Goal: Register for event/course

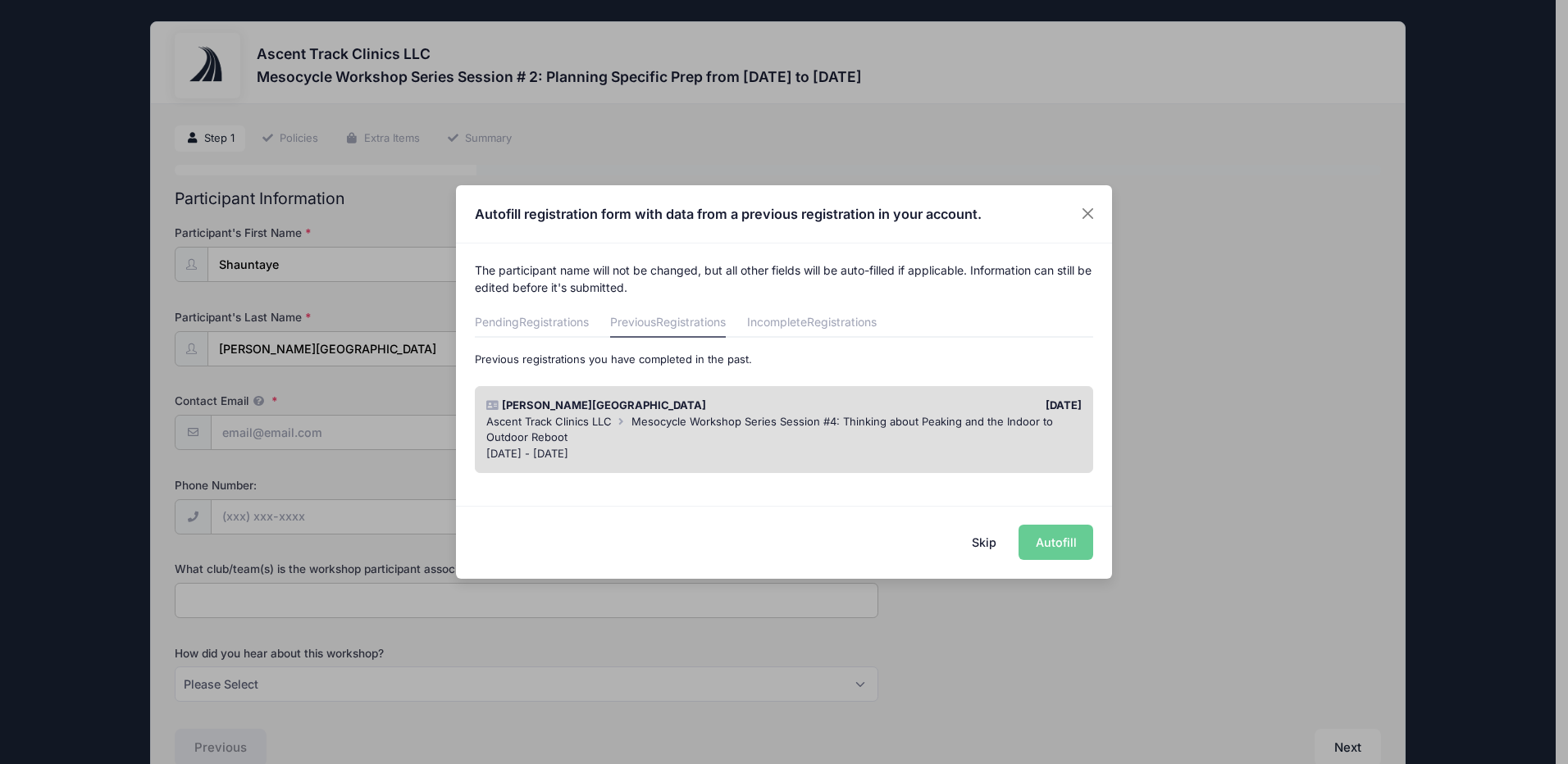
click at [1039, 547] on div "Skip Autofill" at bounding box center [783, 542] width 656 height 73
click at [1047, 540] on div "Skip Autofill" at bounding box center [783, 542] width 656 height 73
click at [1066, 540] on div "Skip Autofill" at bounding box center [783, 542] width 656 height 73
click at [949, 436] on div "Ascent Track Clinics LLC Mesocycle Workshop Series Session #4: Thinking about P…" at bounding box center [784, 430] width 596 height 32
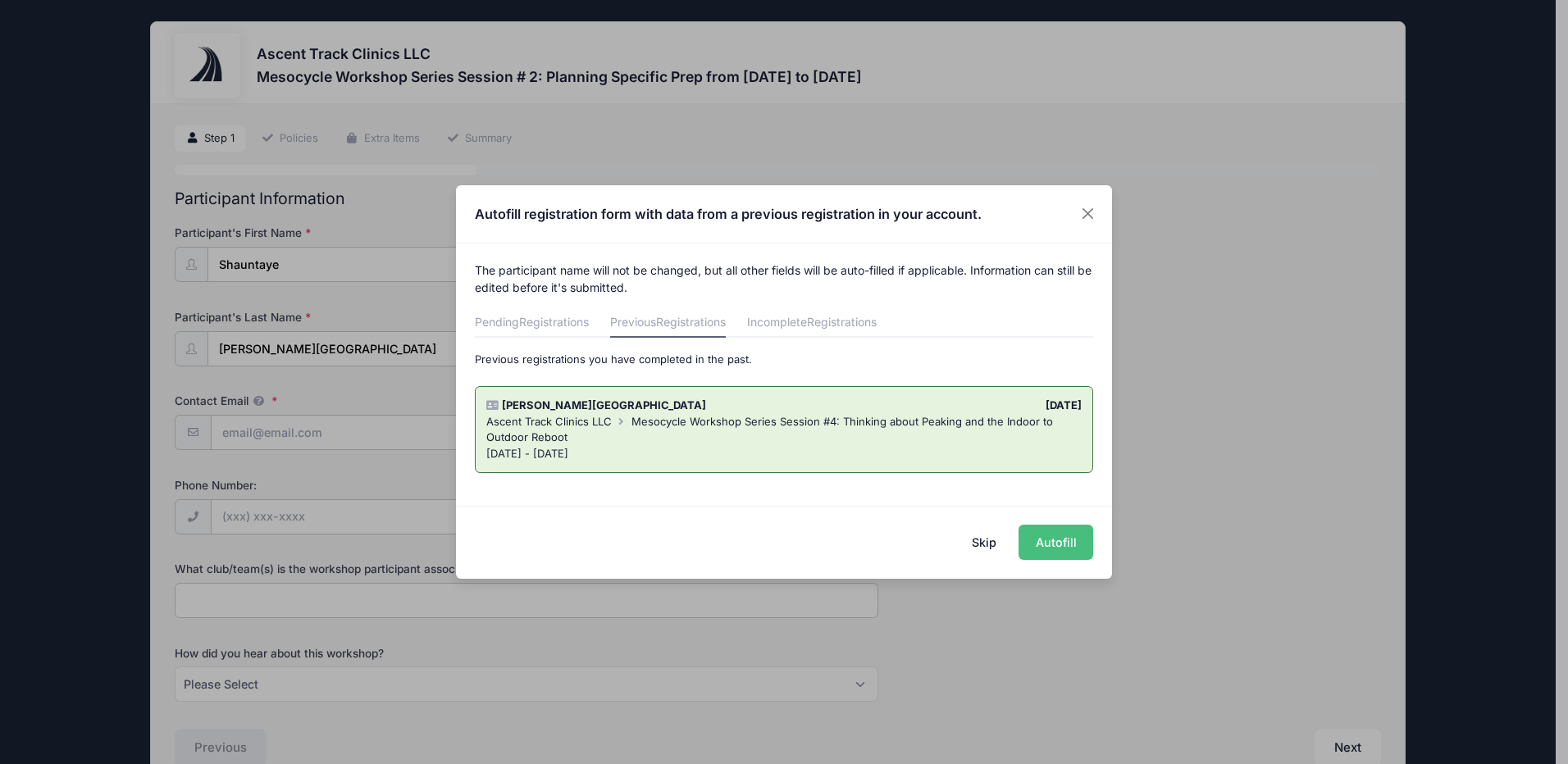
click at [1079, 546] on button "Autofill" at bounding box center [1055, 542] width 75 height 36
type input "[EMAIL_ADDRESS][DOMAIN_NAME]"
type input "New Haven Age Group Track Club/ [PERSON_NAME][GEOGRAPHIC_DATA]"
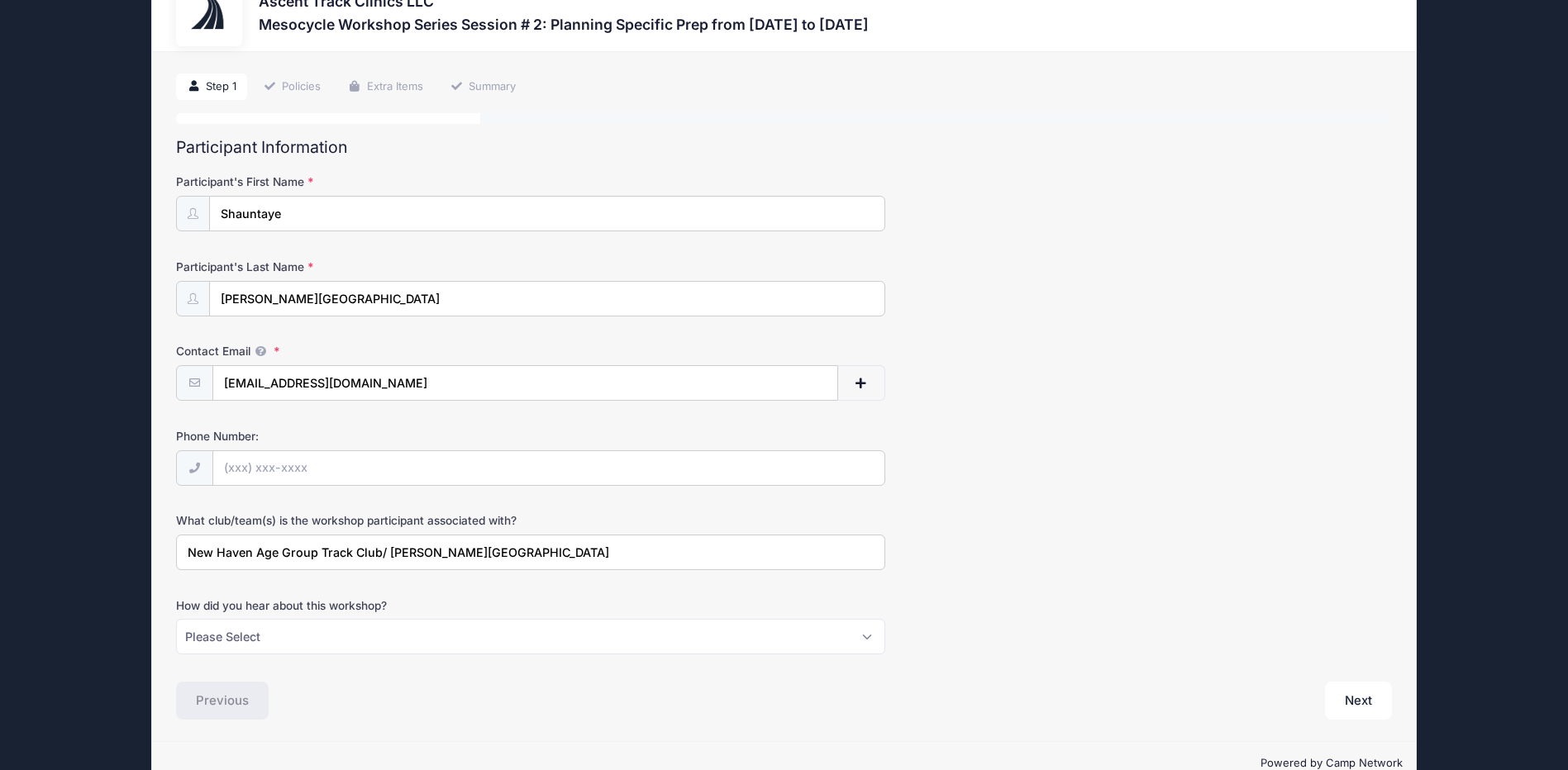
scroll to position [90, 0]
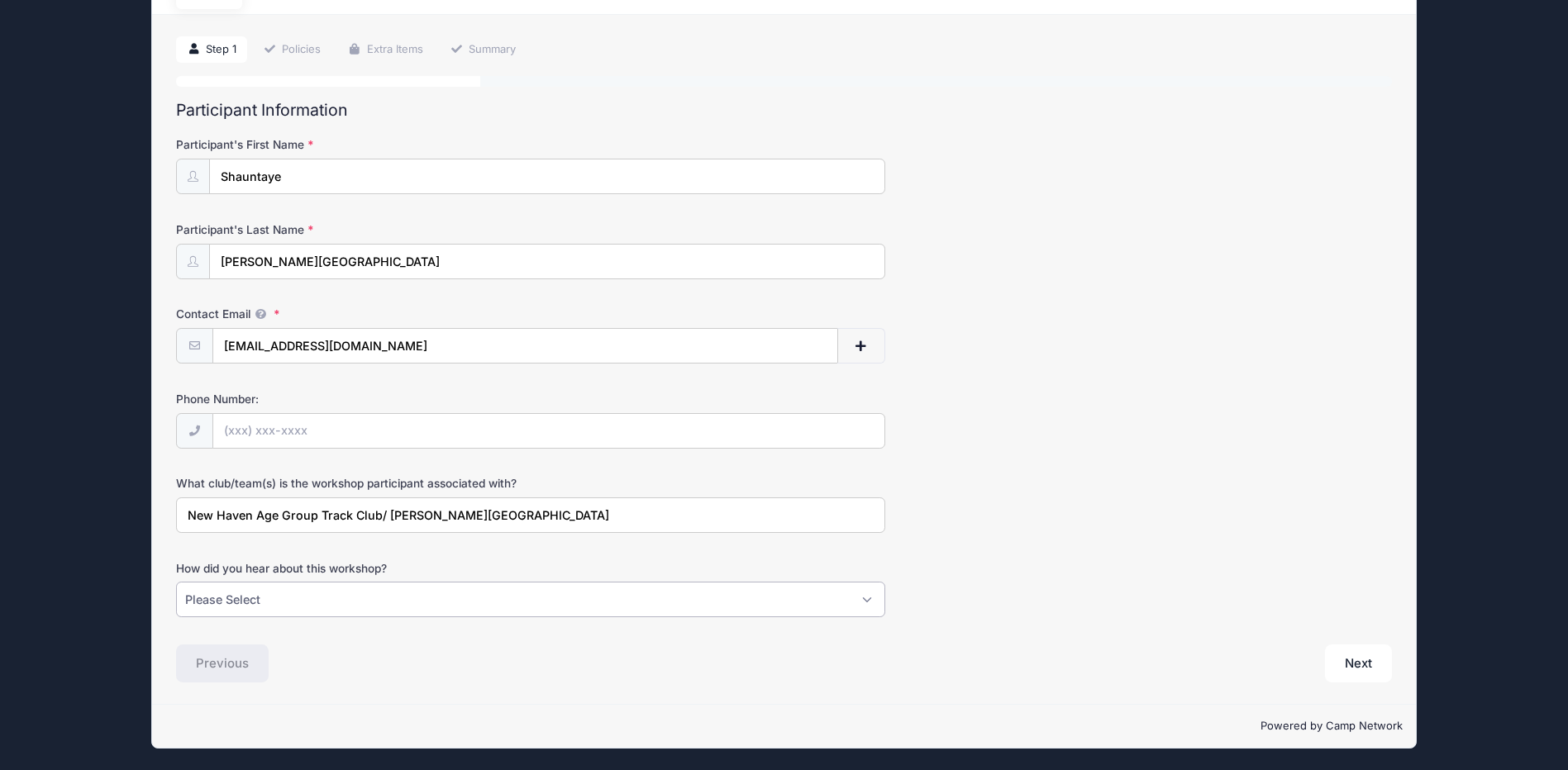
click at [766, 601] on select "Please Select Email Instagram Facebook X/Twitter A friend Saw information about…" at bounding box center [531, 599] width 709 height 36
click at [760, 613] on select "Please Select Email Instagram Facebook X/Twitter A friend Saw information about…" at bounding box center [531, 599] width 709 height 36
click at [1056, 516] on div "What club/team(s) is the workshop participant associated with? New Haven Age Gr…" at bounding box center [784, 504] width 1215 height 58
click at [1357, 666] on button "Next" at bounding box center [1358, 663] width 67 height 38
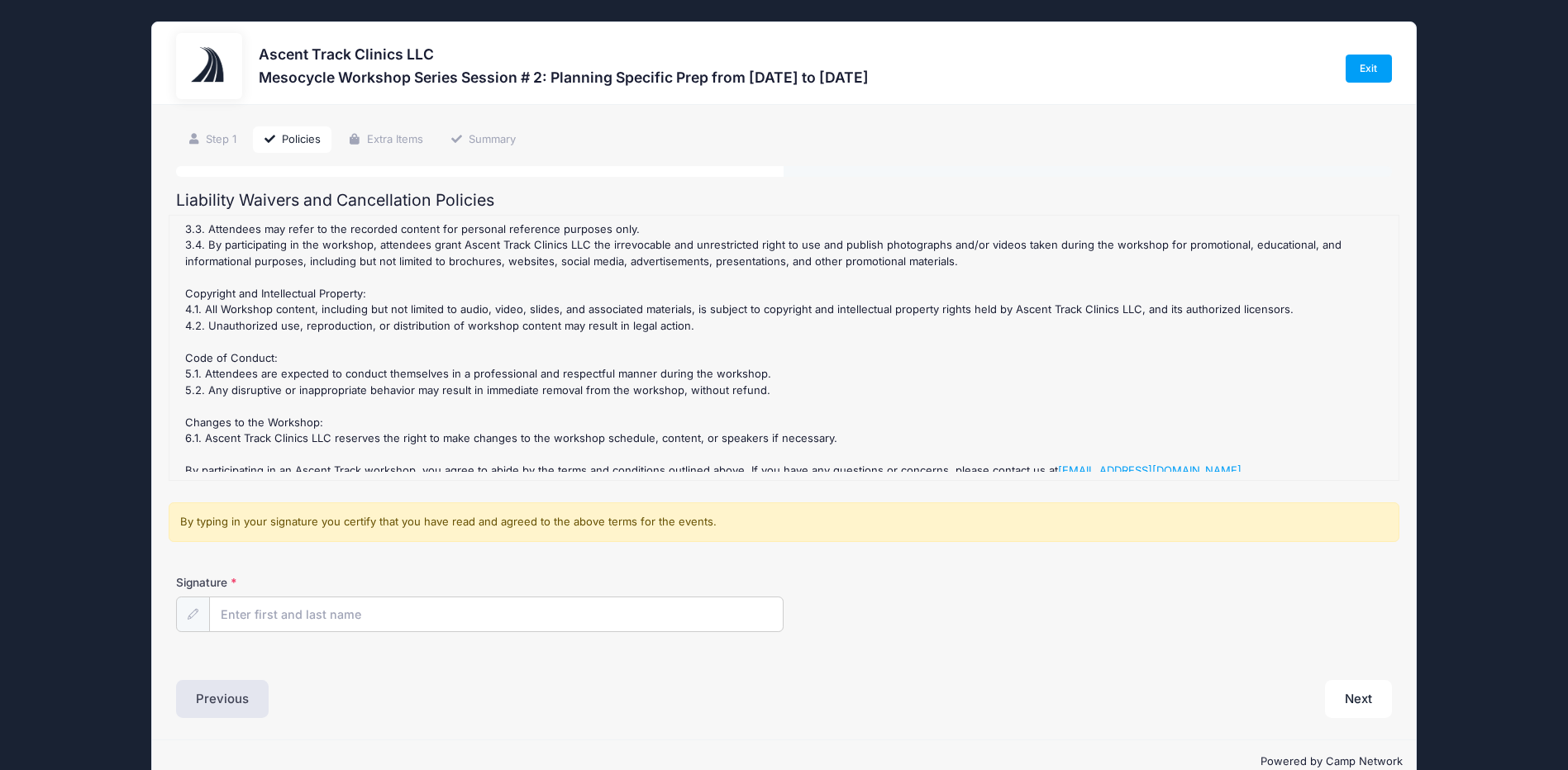
scroll to position [252, 0]
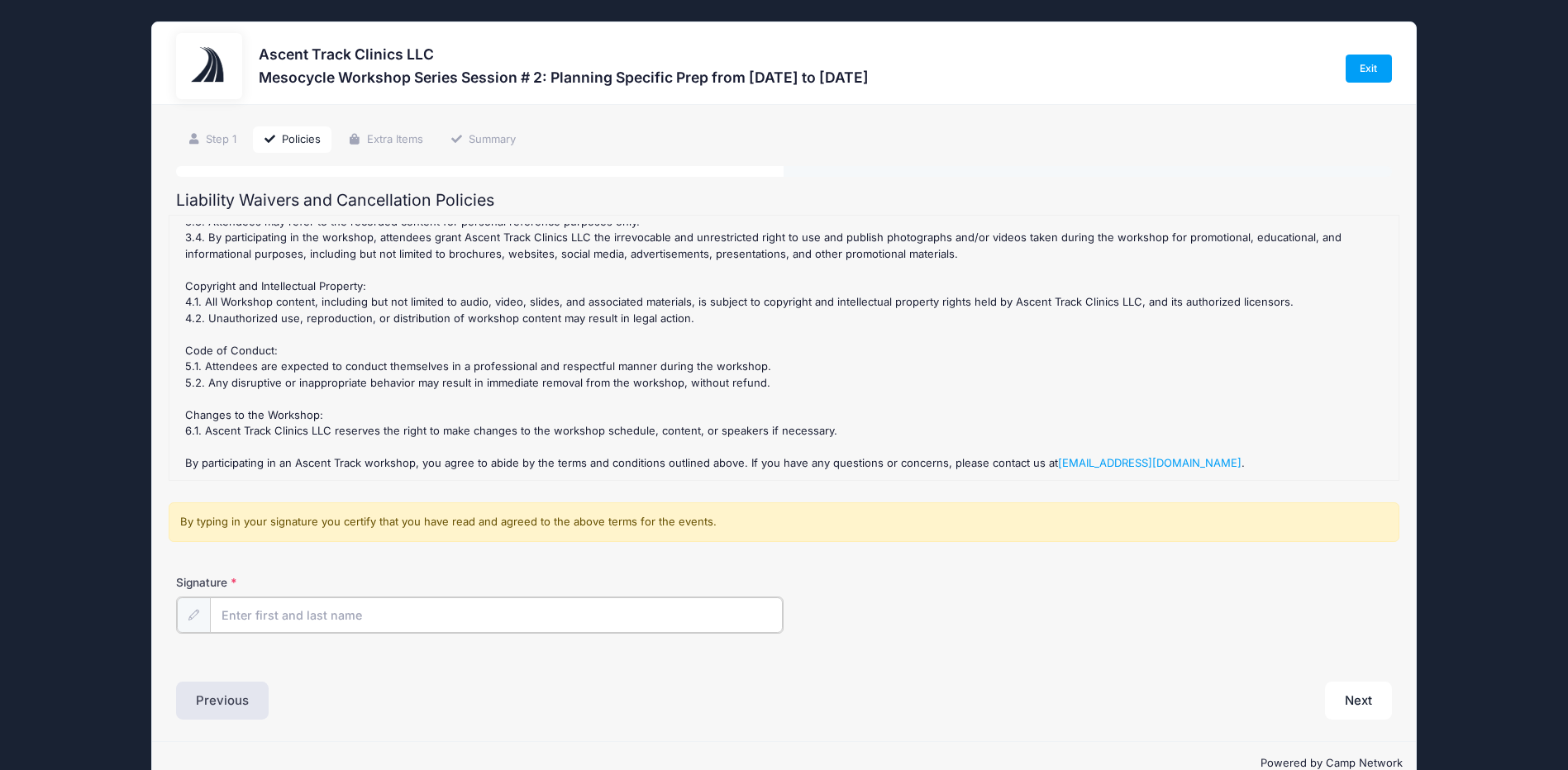
click at [321, 616] on input "Signature" at bounding box center [496, 615] width 573 height 36
type input "[PERSON_NAME][GEOGRAPHIC_DATA]"
click at [1371, 705] on button "Next" at bounding box center [1358, 699] width 67 height 38
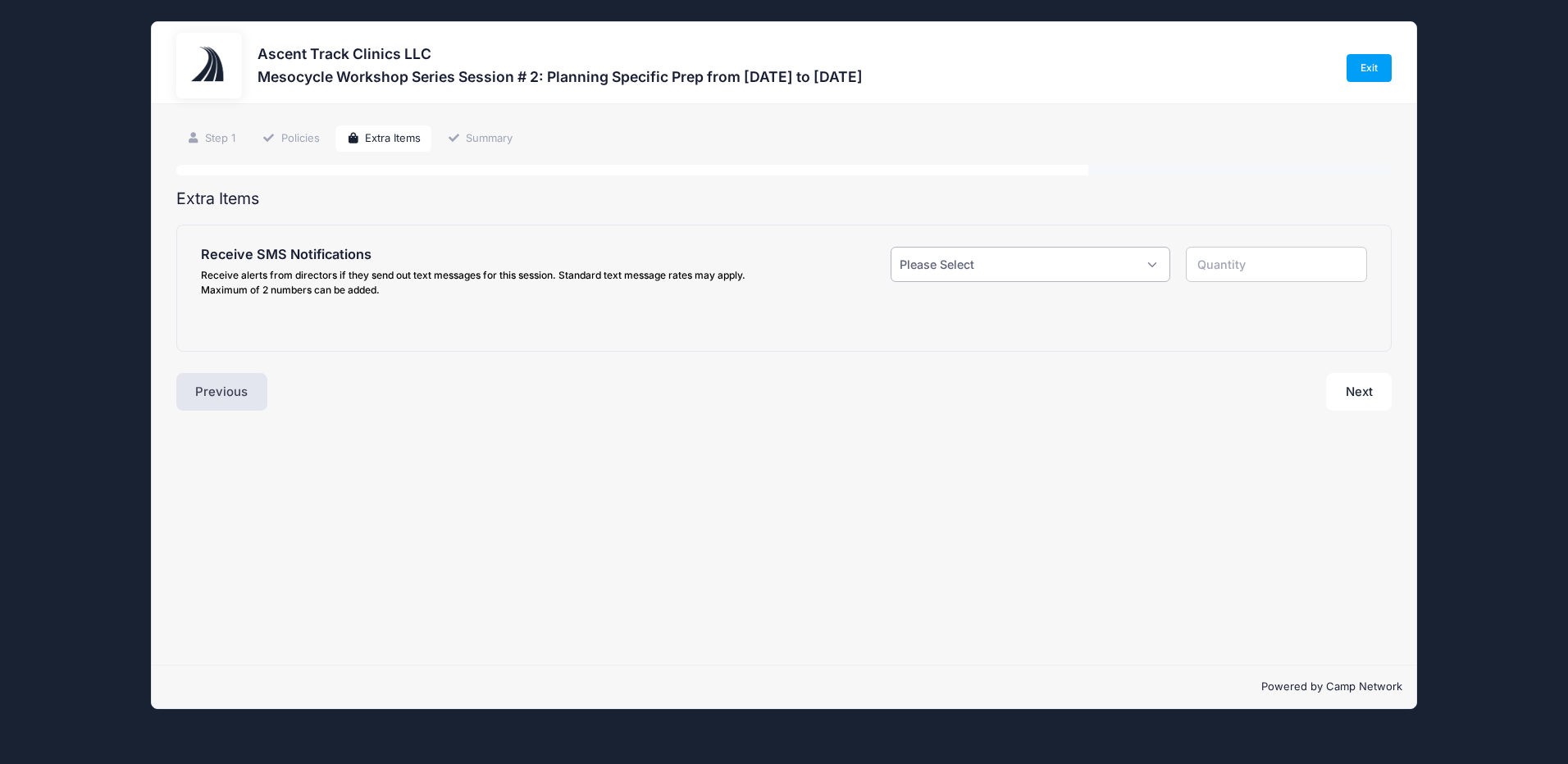
click at [986, 267] on select "Please Select Yes ($0.00) No" at bounding box center [1030, 264] width 280 height 36
select select "1"
click at [891, 247] on select "Please Select Yes ($0.00) No" at bounding box center [1030, 264] width 280 height 36
type input "1"
click at [340, 363] on input "text" at bounding box center [408, 370] width 341 height 36
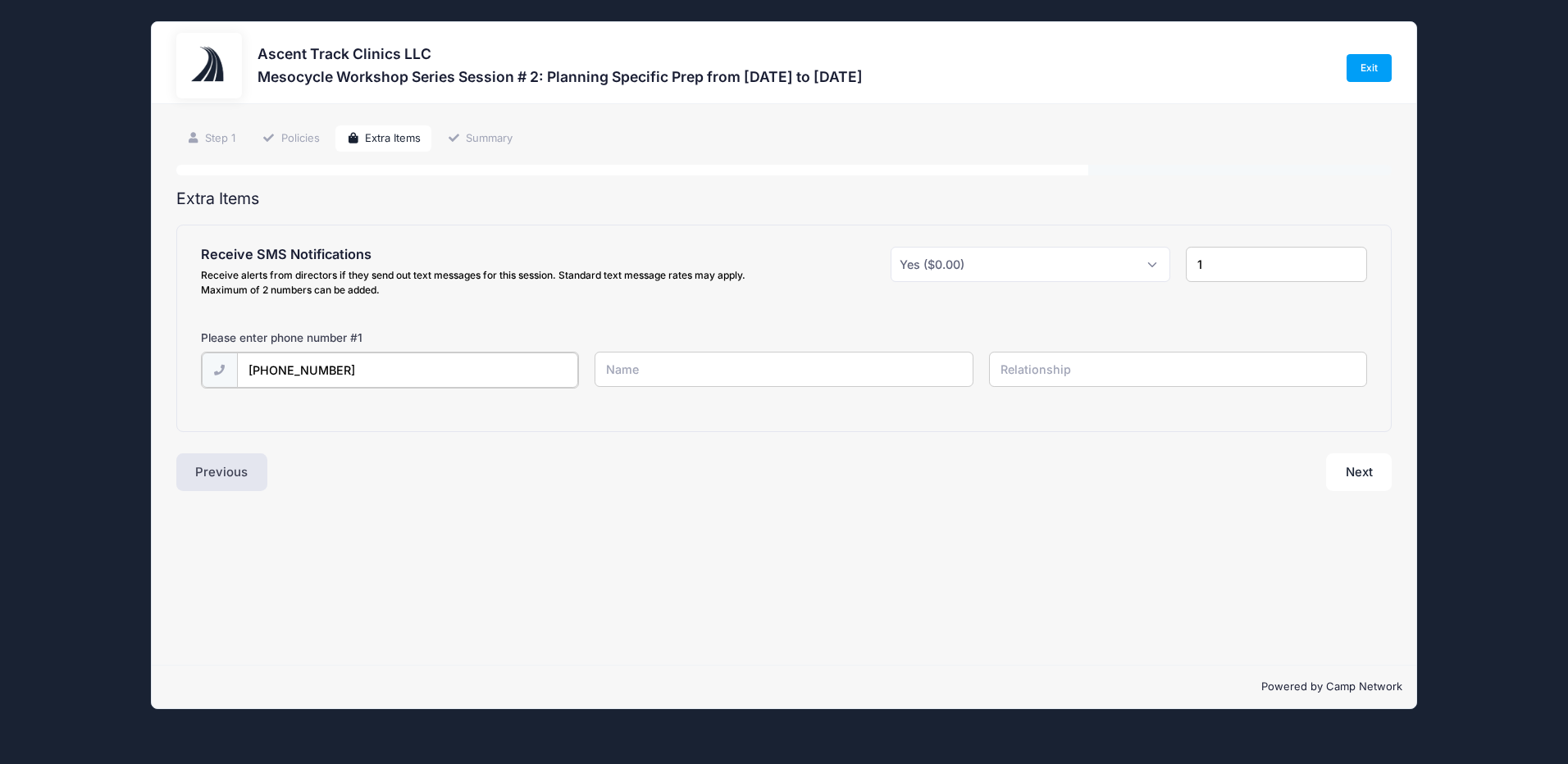
type input "[PHONE_NUMBER]"
click at [1034, 523] on div "Step 3 /7 Step 1 Policies Extra Items Summary Participant Information Participa…" at bounding box center [783, 384] width 1263 height 560
click at [852, 374] on input "text" at bounding box center [783, 369] width 378 height 36
type input "Shauntaye"
type input "self"
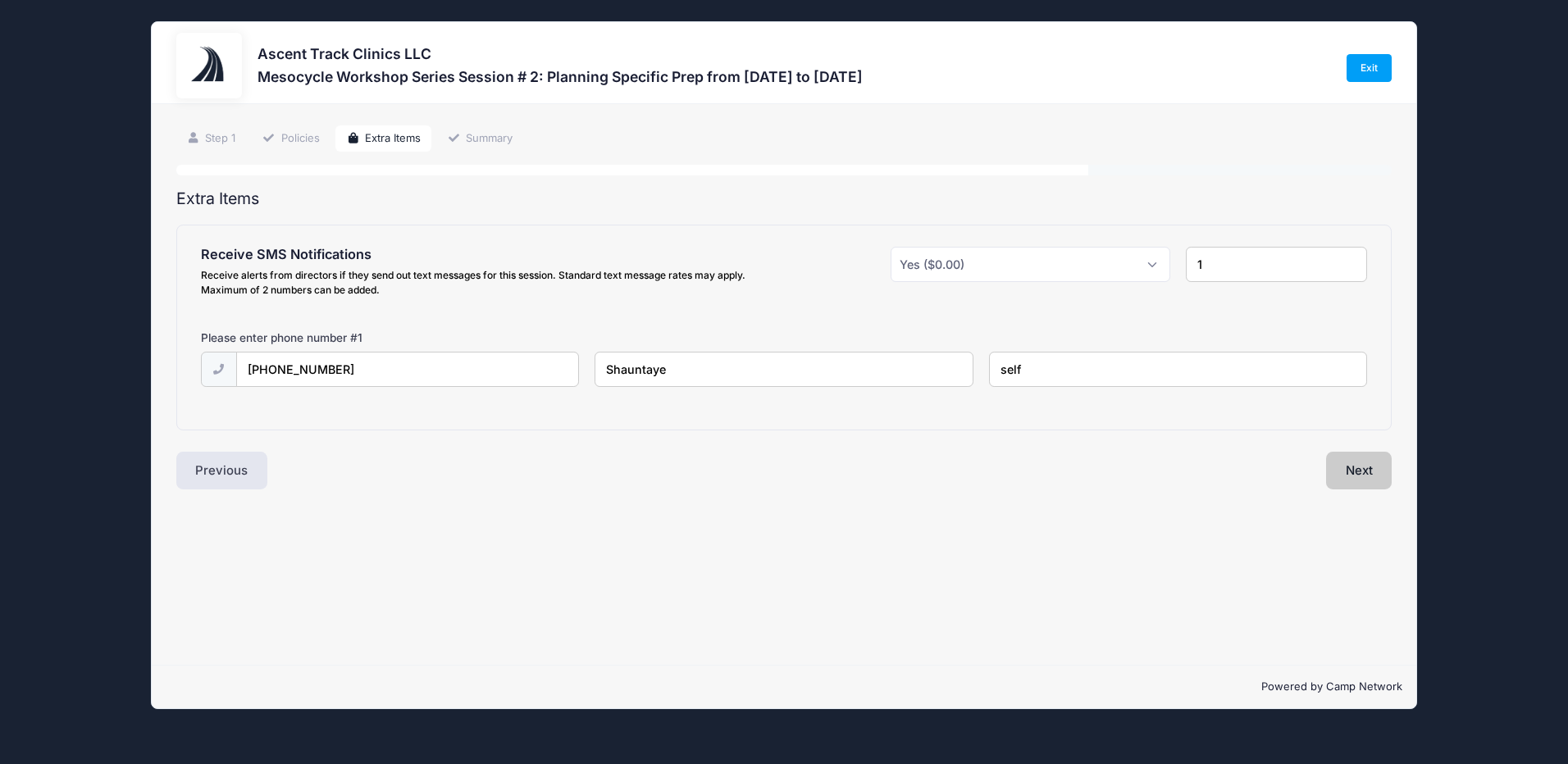
click at [1353, 468] on button "Next" at bounding box center [1358, 470] width 67 height 38
